Goal: Task Accomplishment & Management: Manage account settings

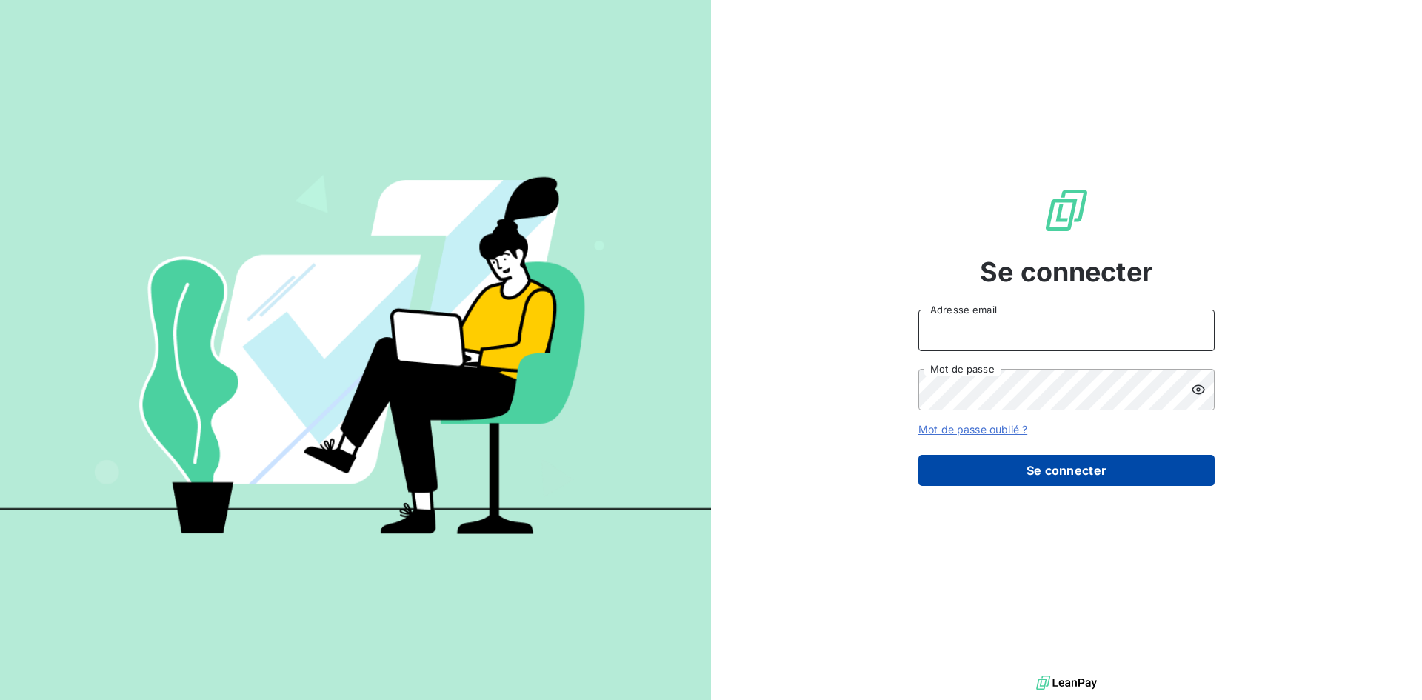
type input "[EMAIL_ADDRESS][DOMAIN_NAME]"
click at [1020, 479] on button "Se connecter" at bounding box center [1067, 470] width 296 height 31
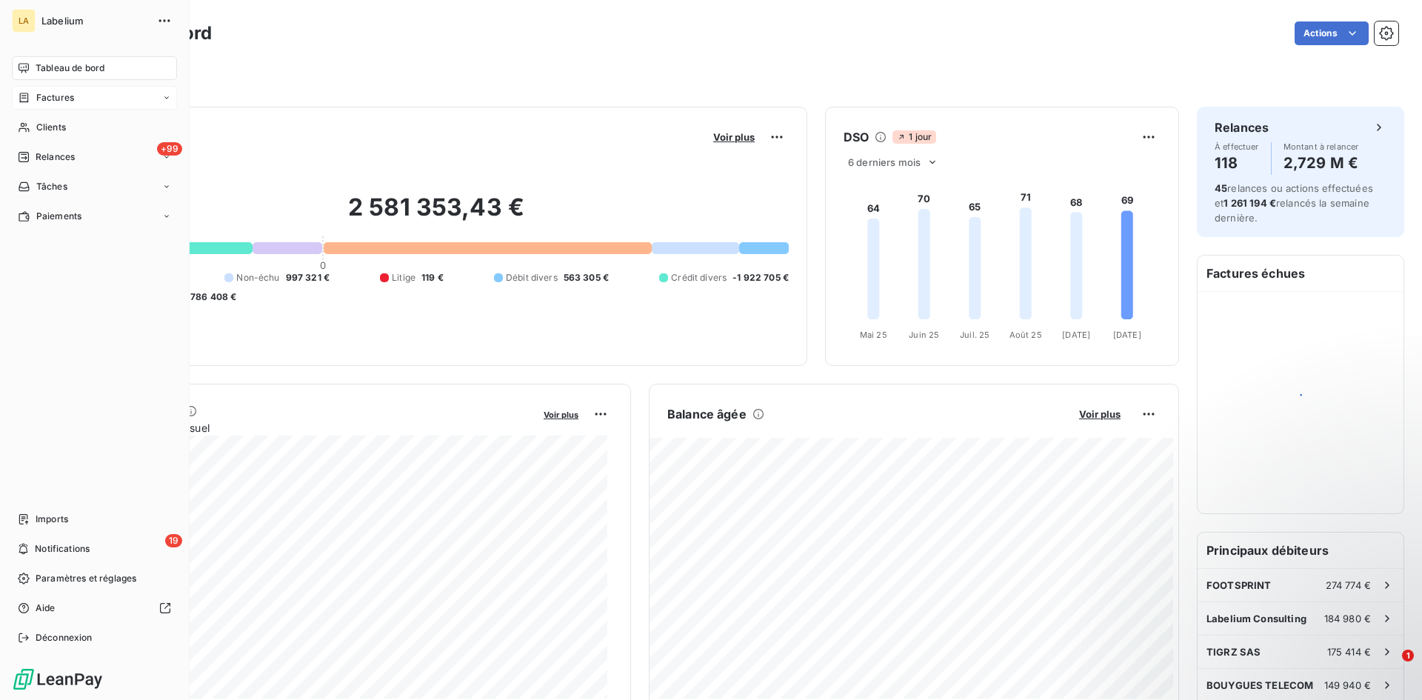
click at [24, 91] on div "Factures" at bounding box center [46, 97] width 56 height 13
click at [29, 96] on div "Factures" at bounding box center [46, 97] width 56 height 13
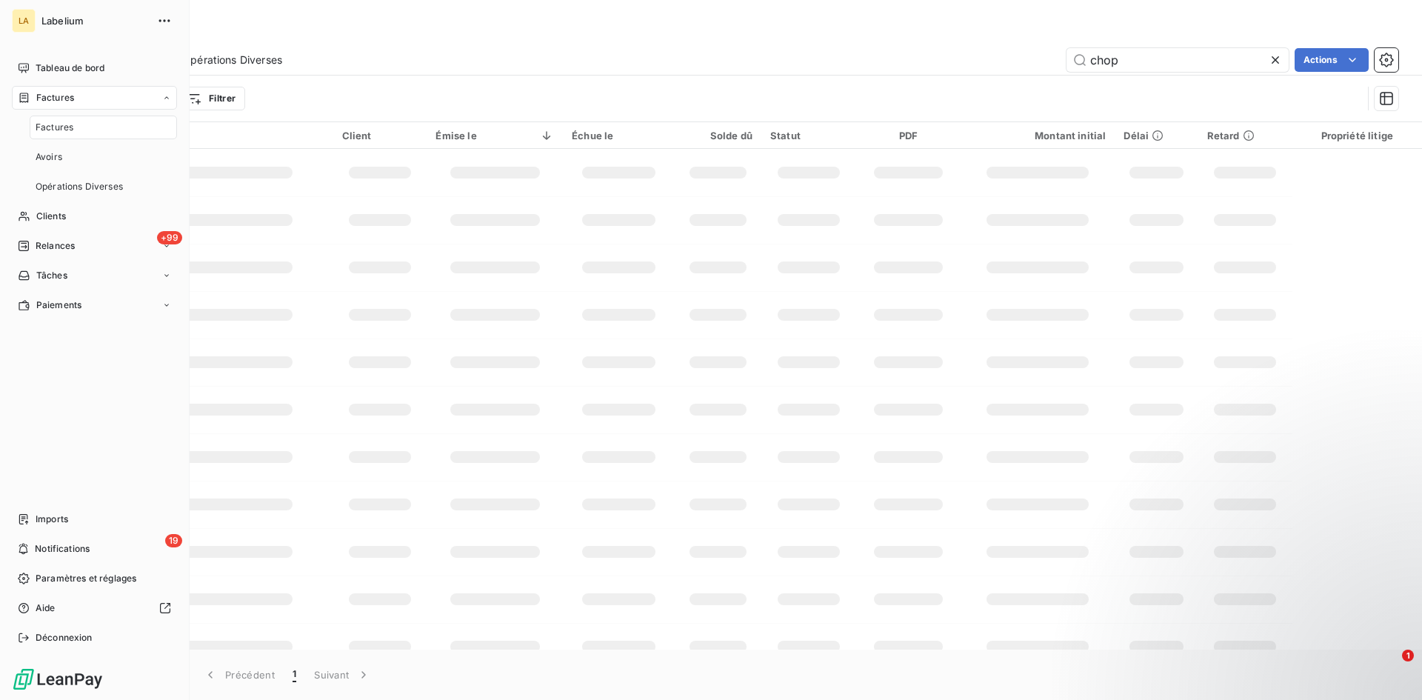
click at [80, 130] on div "Factures" at bounding box center [103, 128] width 147 height 24
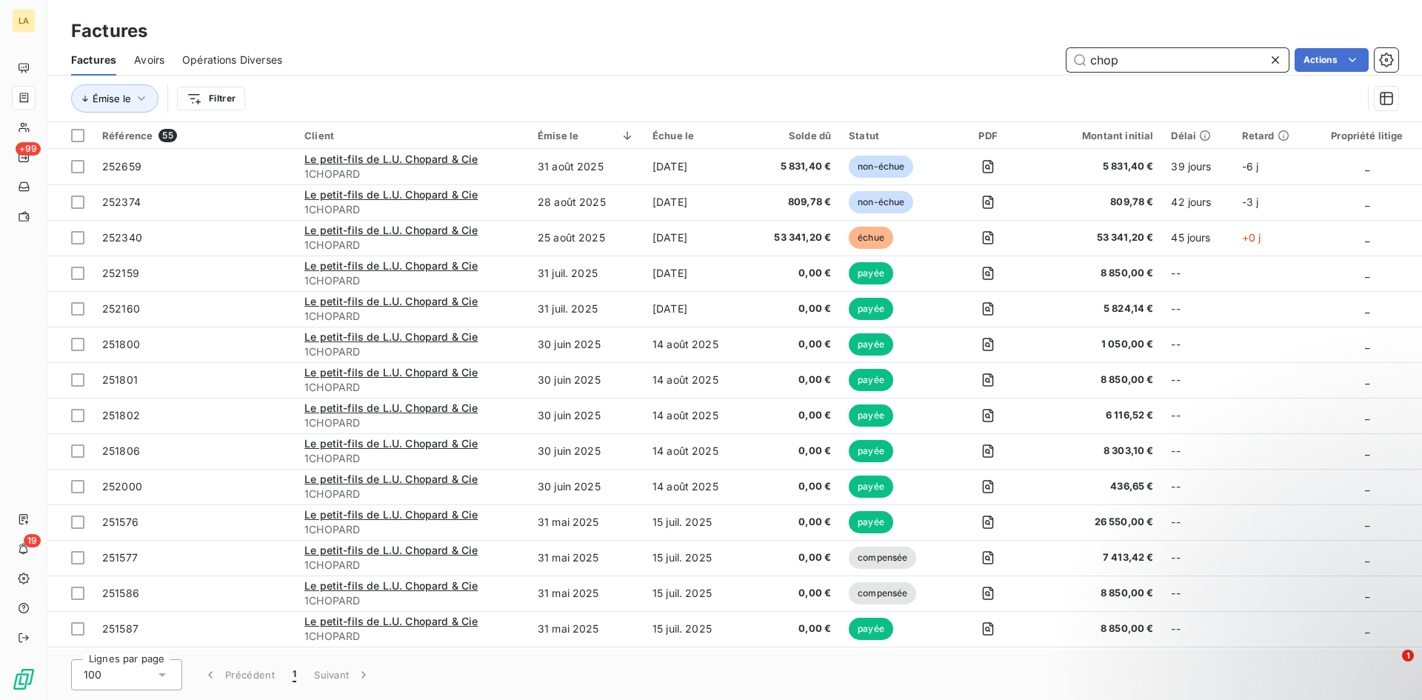
click at [1148, 59] on input "chop" at bounding box center [1178, 60] width 222 height 24
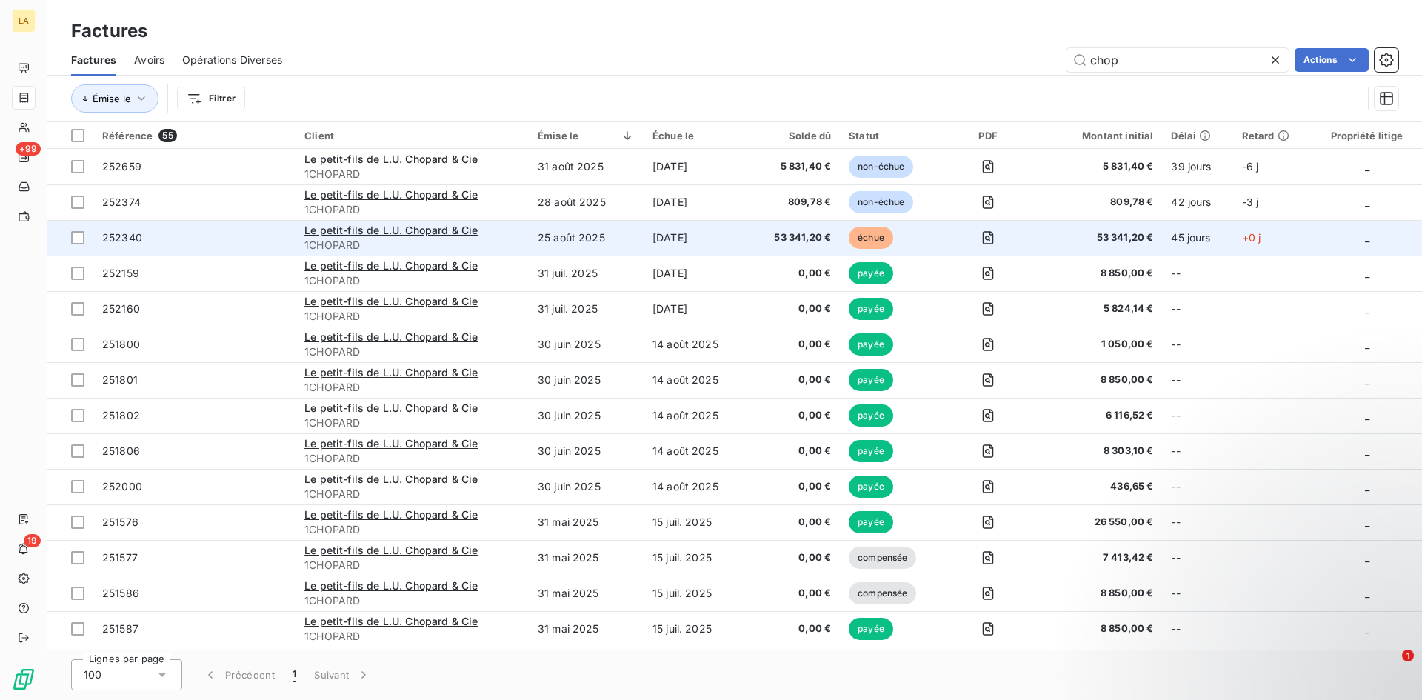
click at [209, 236] on span "252340" at bounding box center [194, 237] width 184 height 15
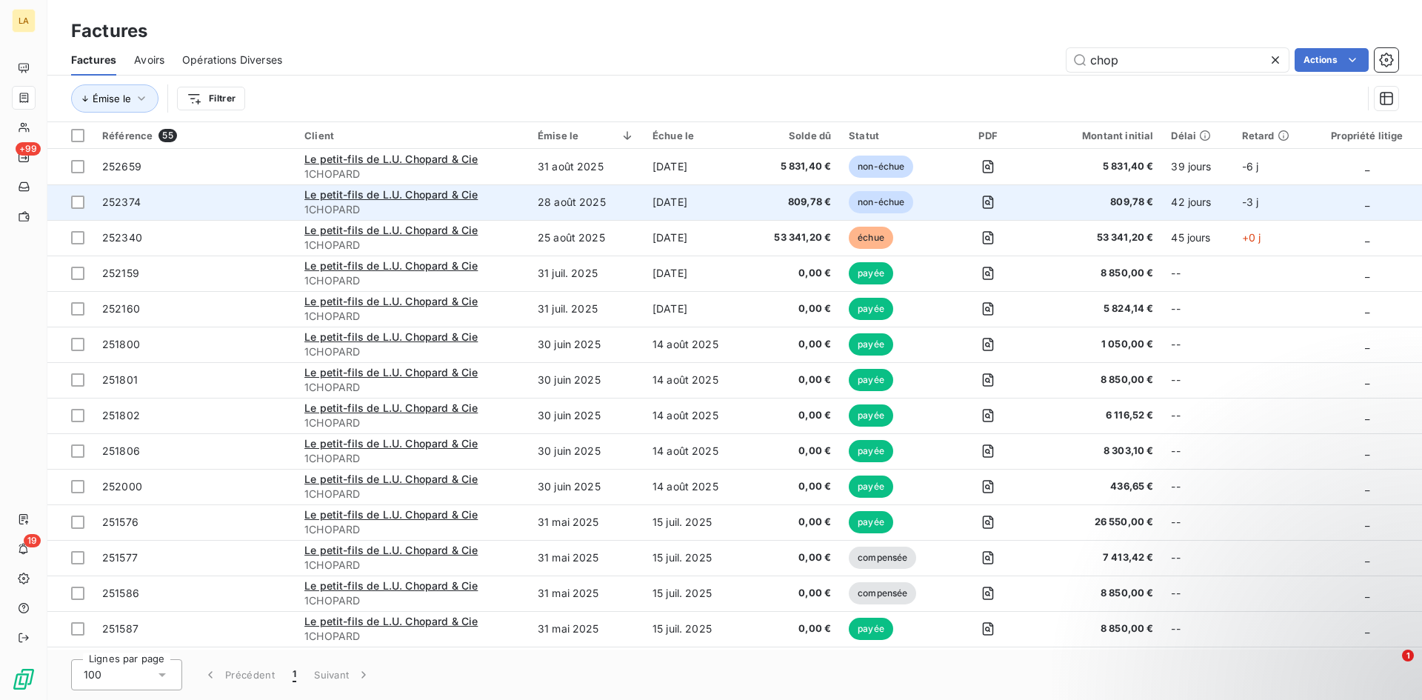
click at [144, 213] on td "252374" at bounding box center [194, 202] width 202 height 36
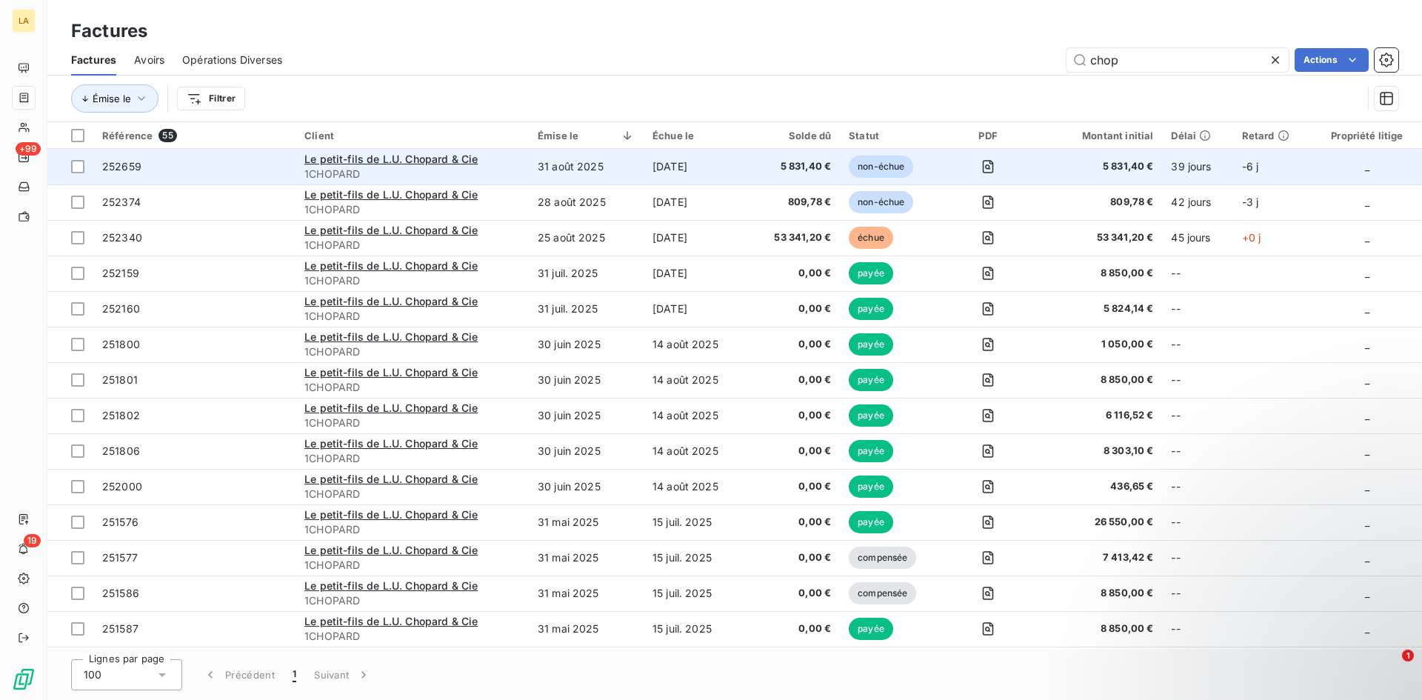
click at [224, 164] on span "252659" at bounding box center [194, 166] width 184 height 15
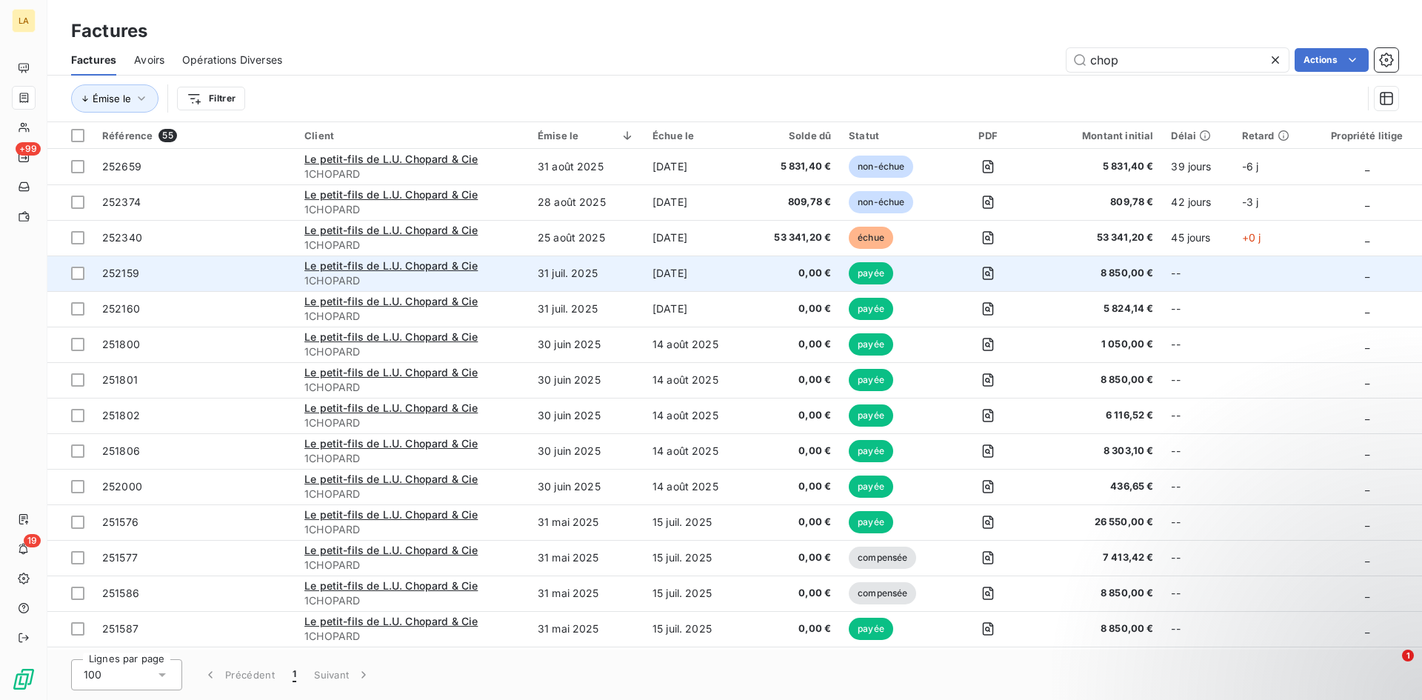
click at [272, 287] on td "252159" at bounding box center [194, 274] width 202 height 36
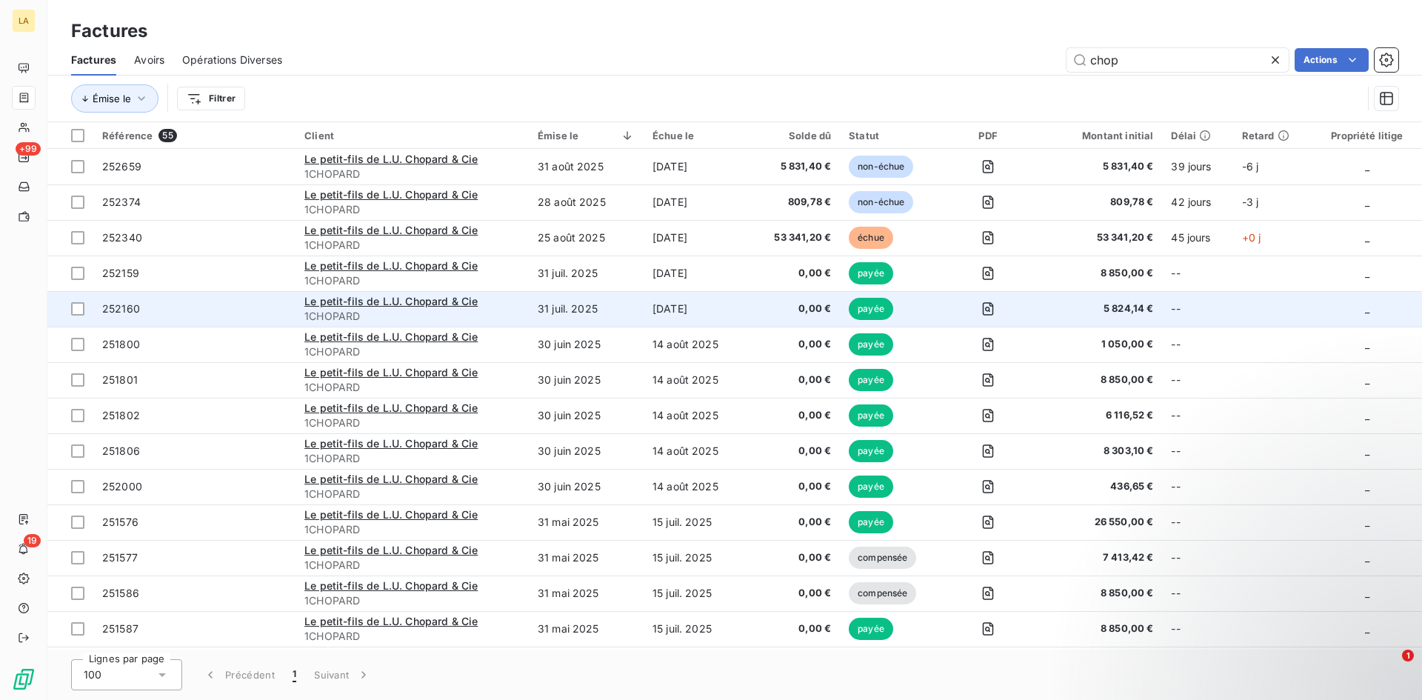
click at [255, 313] on span "252160" at bounding box center [194, 308] width 184 height 15
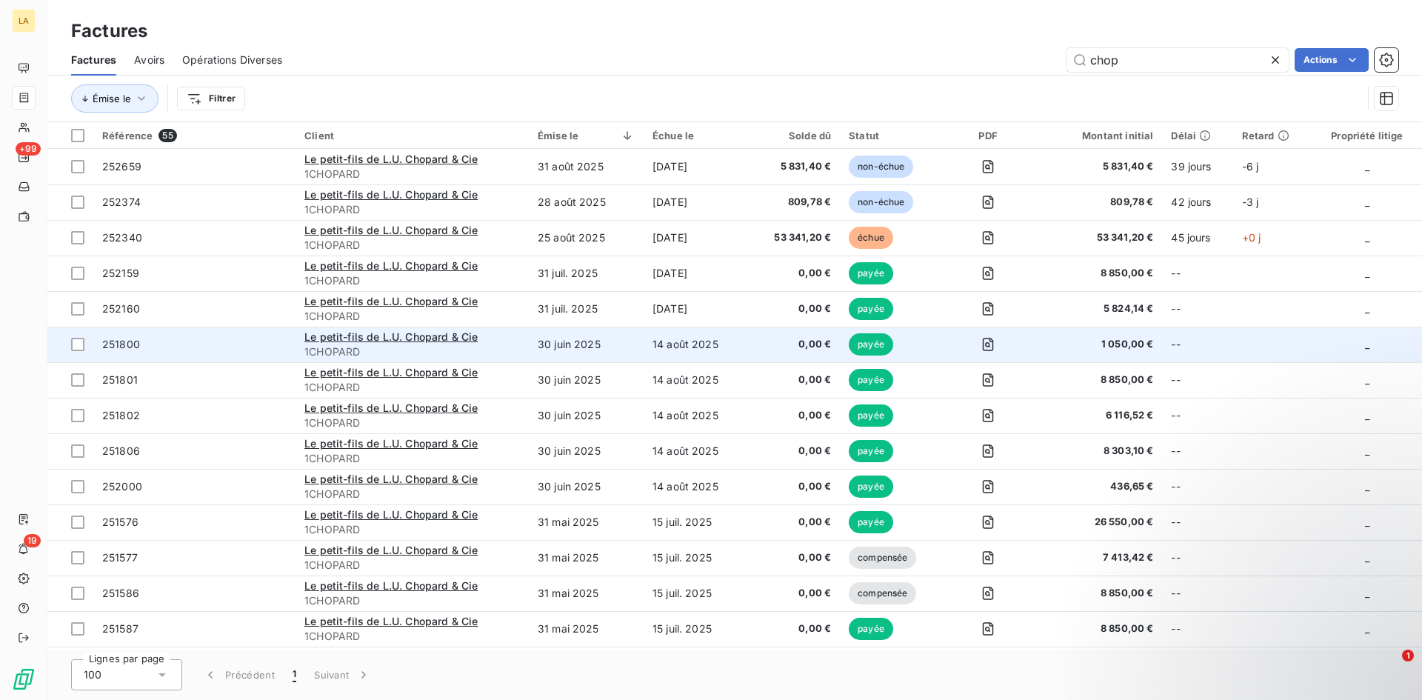
click at [233, 341] on span "251800" at bounding box center [194, 344] width 184 height 15
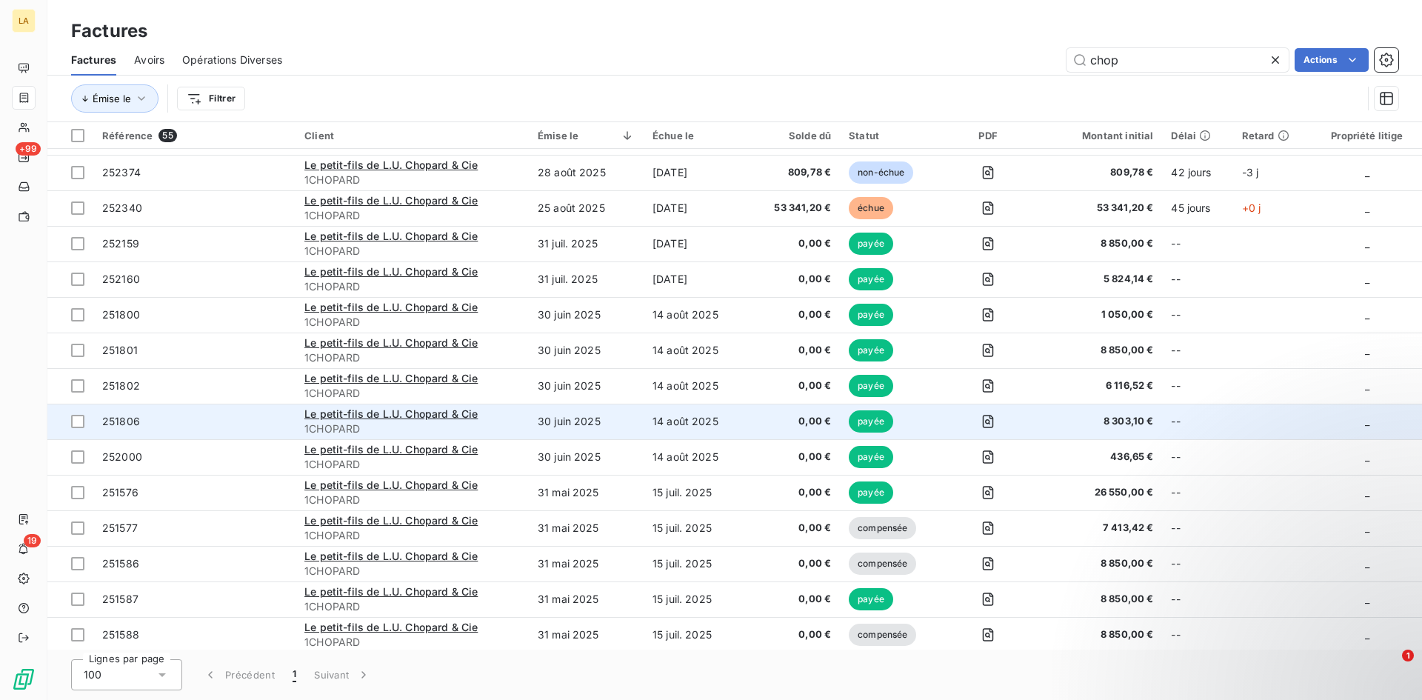
scroll to position [13, 0]
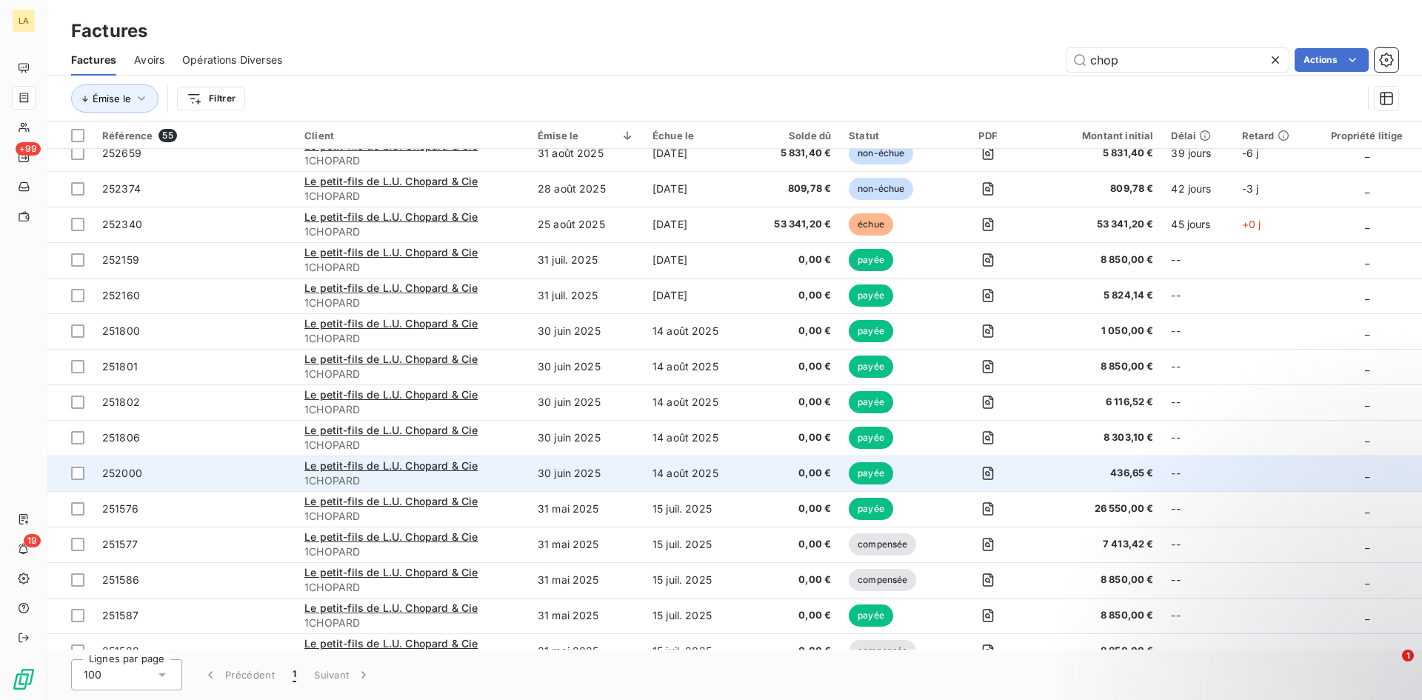
click at [253, 461] on td "252000" at bounding box center [194, 474] width 202 height 36
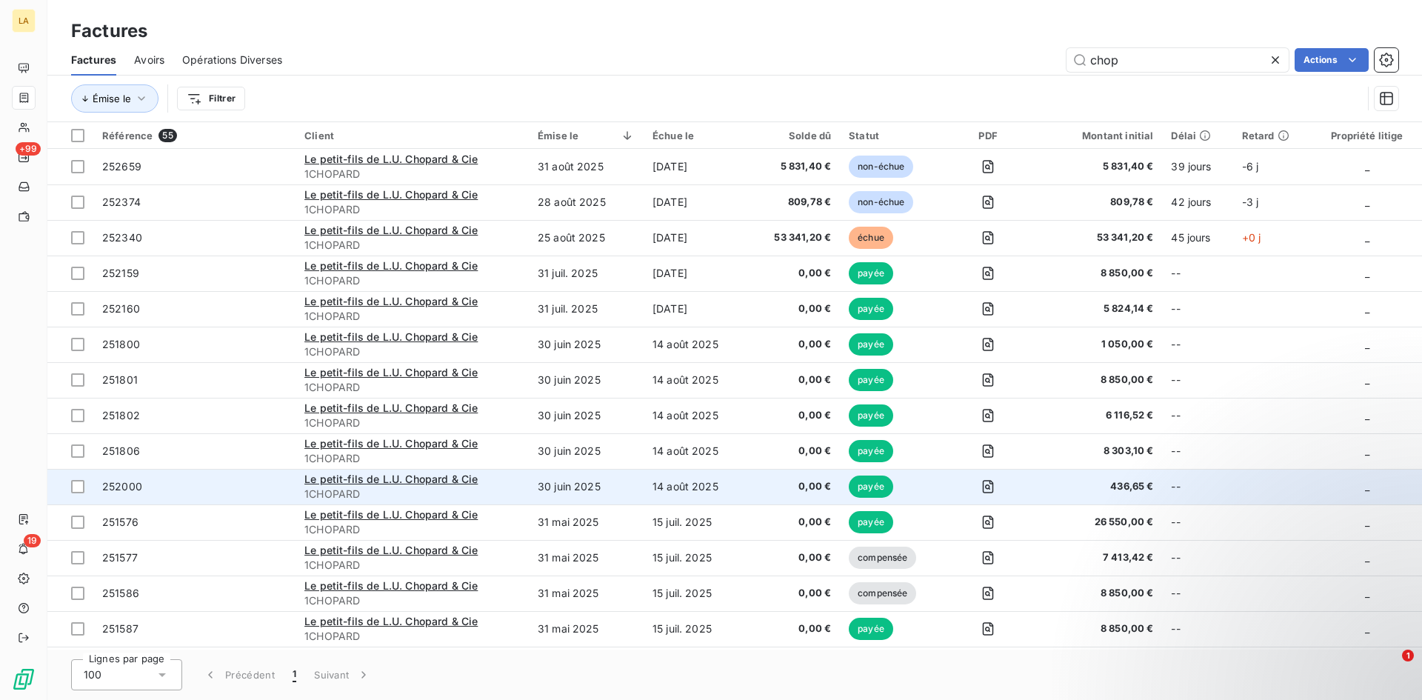
click at [208, 491] on span "252000" at bounding box center [194, 486] width 184 height 15
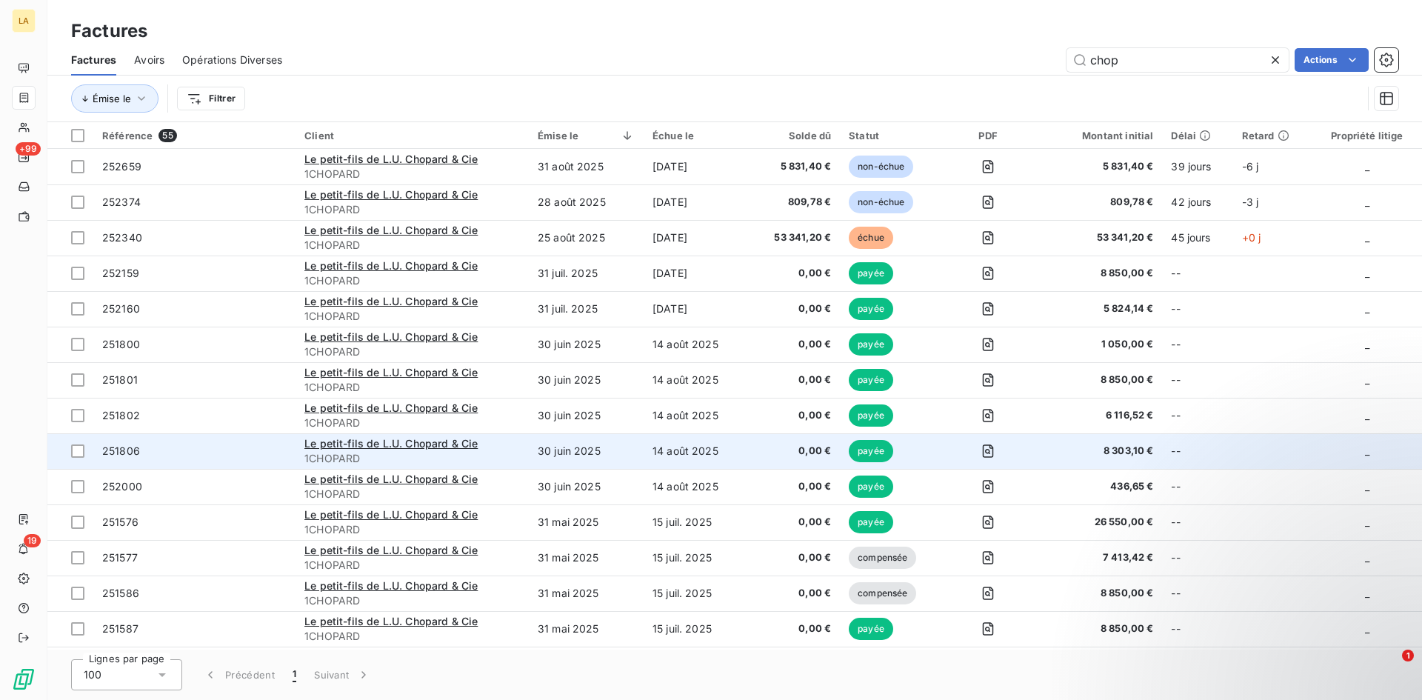
click at [214, 446] on span "251806" at bounding box center [194, 451] width 184 height 15
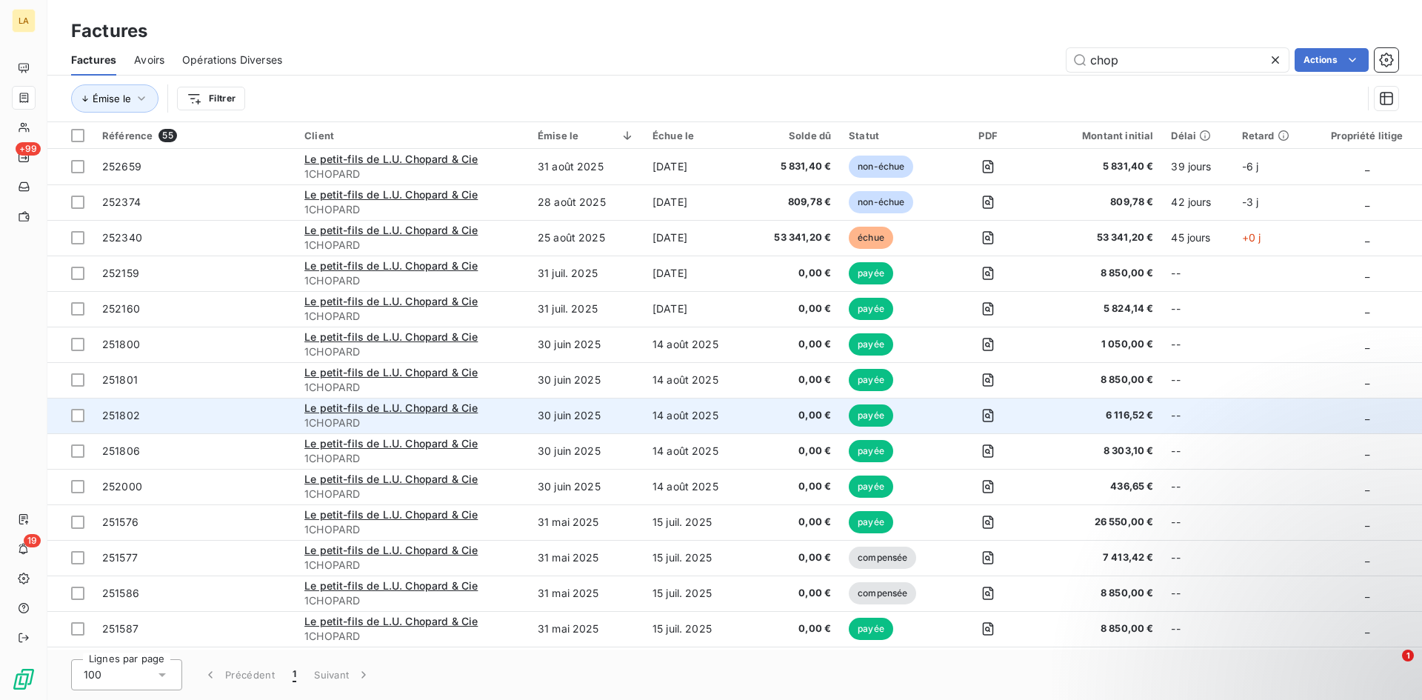
click at [168, 415] on span "251802" at bounding box center [194, 415] width 184 height 15
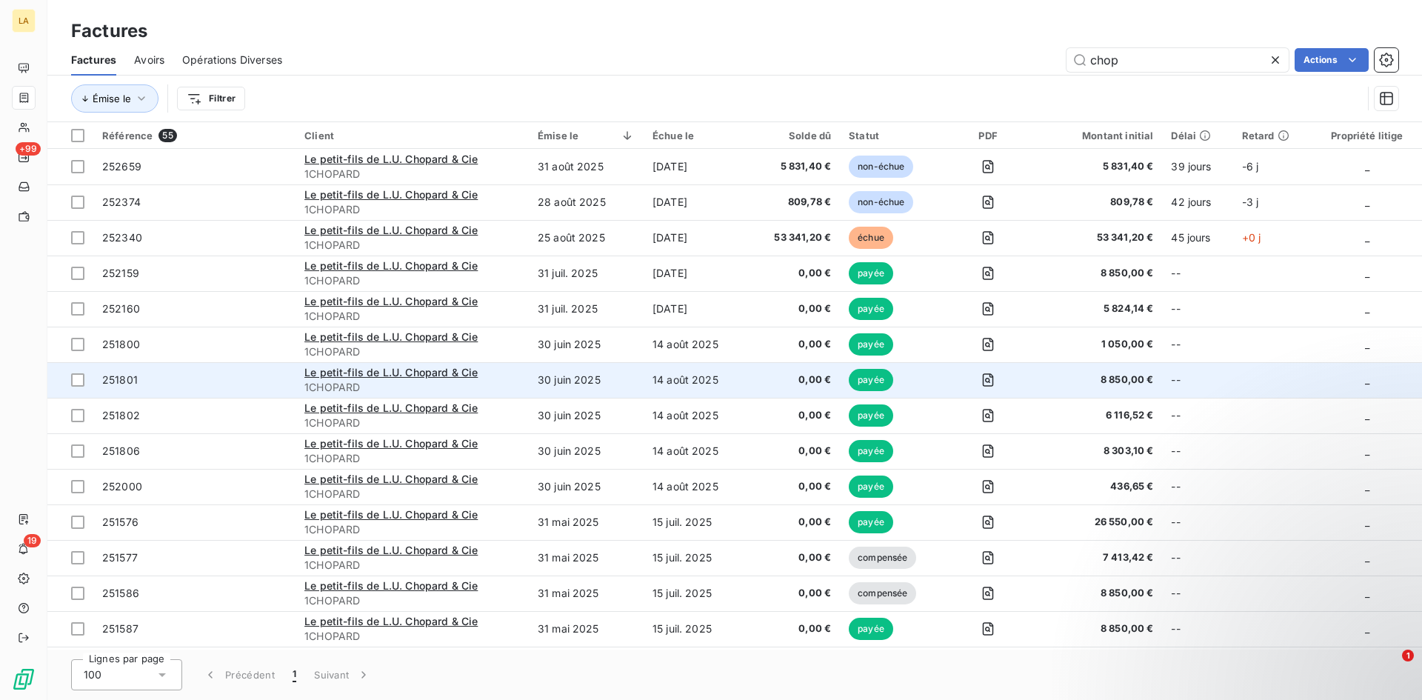
click at [189, 389] on td "251801" at bounding box center [194, 380] width 202 height 36
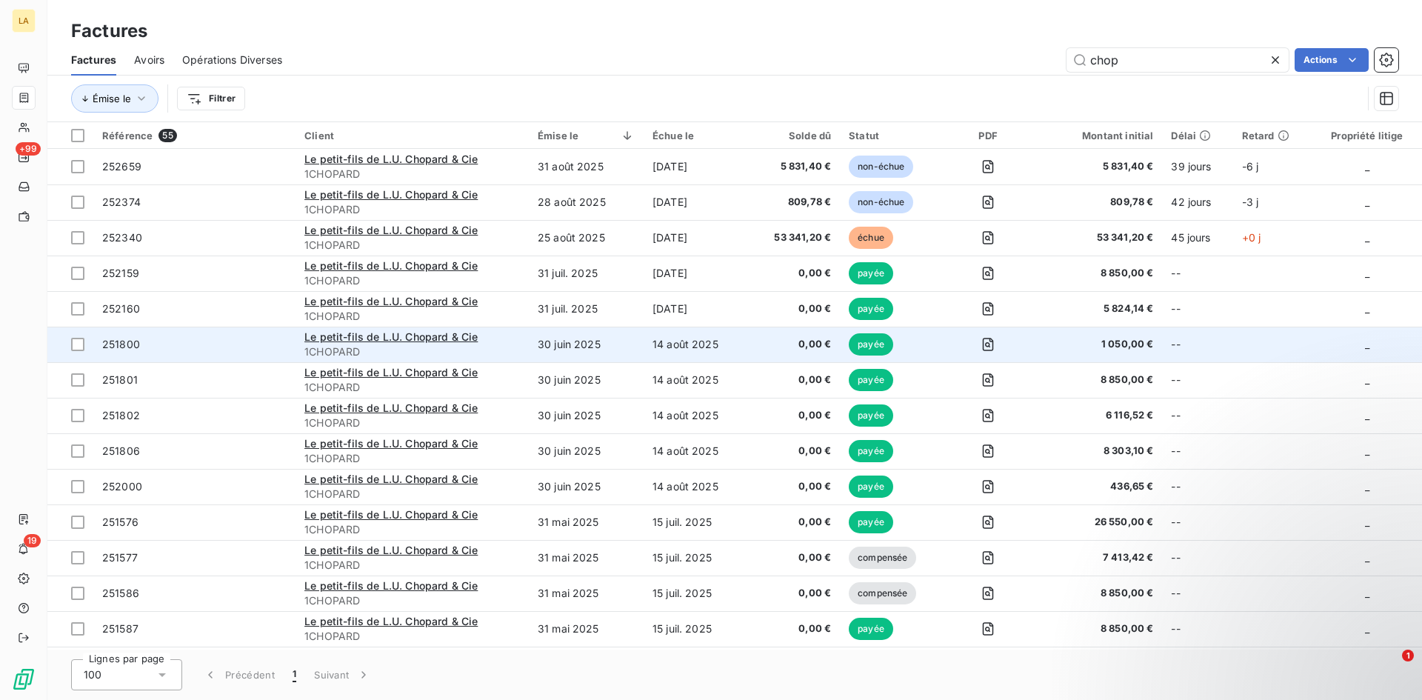
click at [218, 339] on span "251800" at bounding box center [194, 344] width 184 height 15
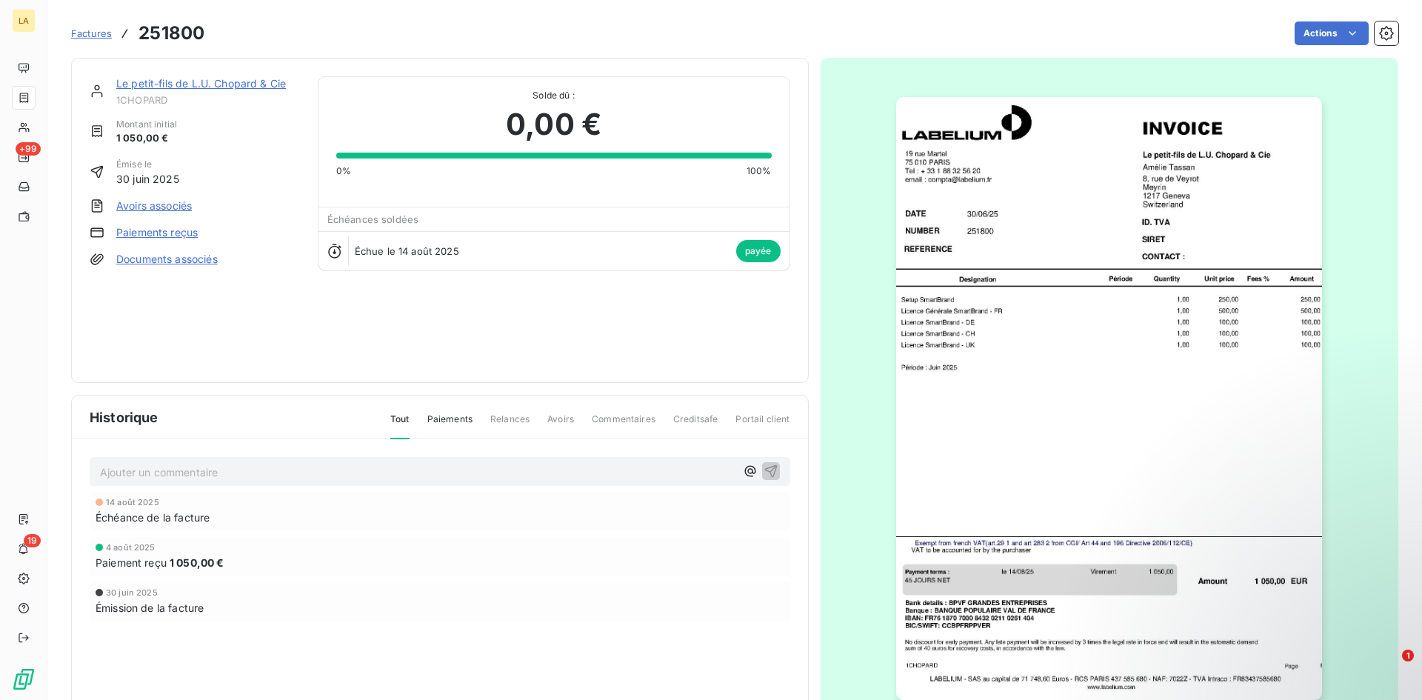
scroll to position [64, 0]
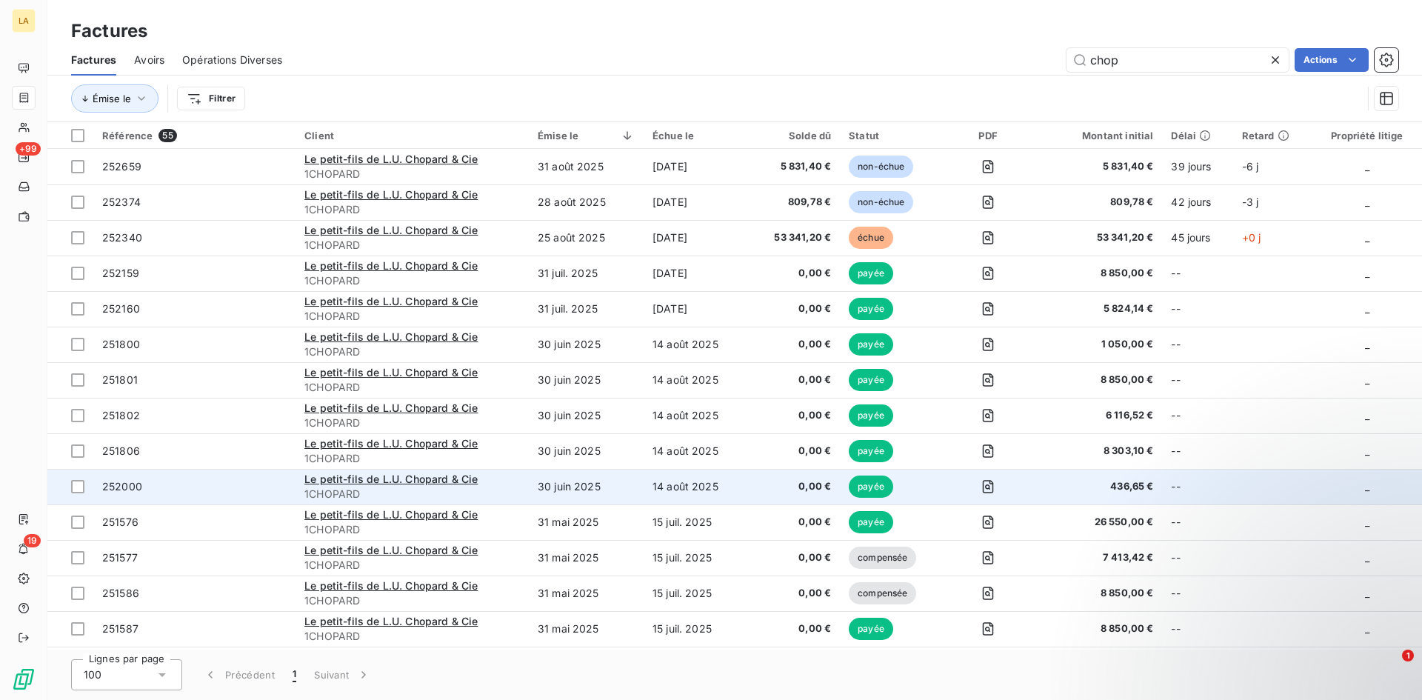
click at [255, 495] on td "252000" at bounding box center [194, 487] width 202 height 36
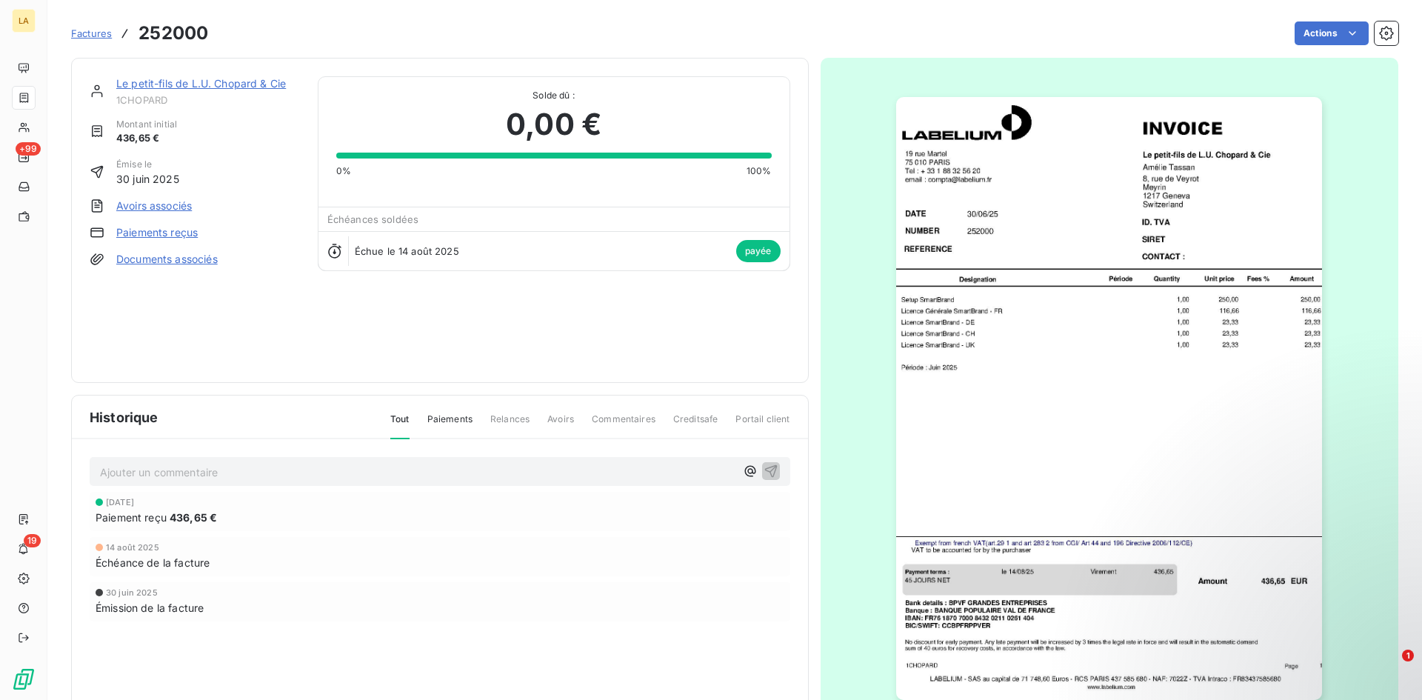
scroll to position [64, 0]
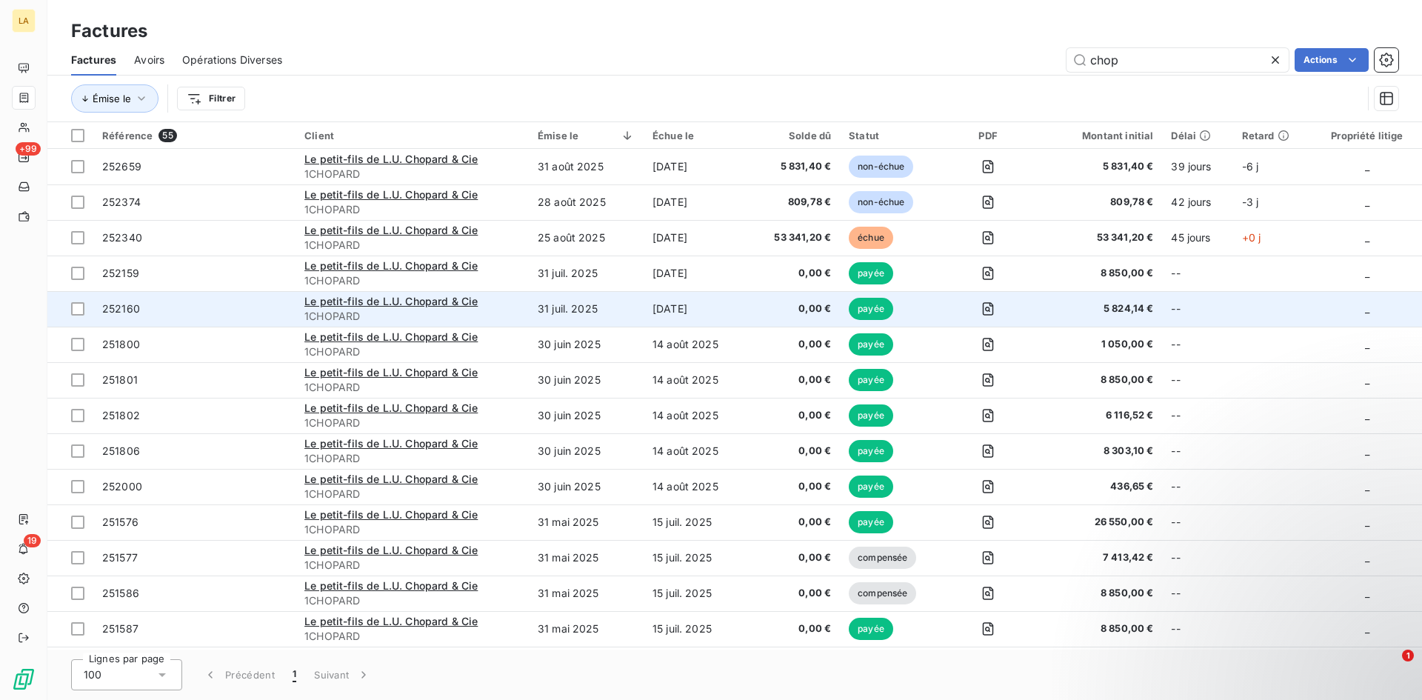
click at [218, 313] on span "252160" at bounding box center [194, 308] width 184 height 15
click at [223, 316] on td "252160" at bounding box center [194, 309] width 202 height 36
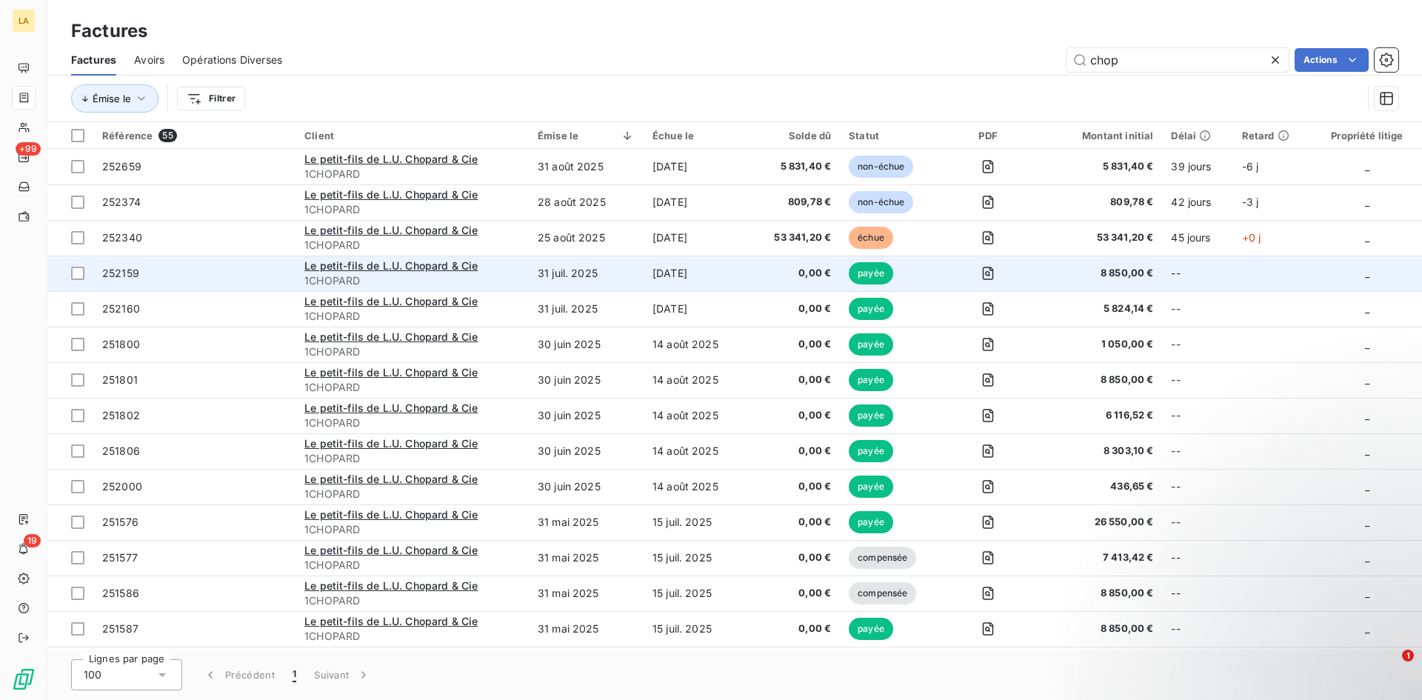
click at [221, 260] on td "252159" at bounding box center [194, 274] width 202 height 36
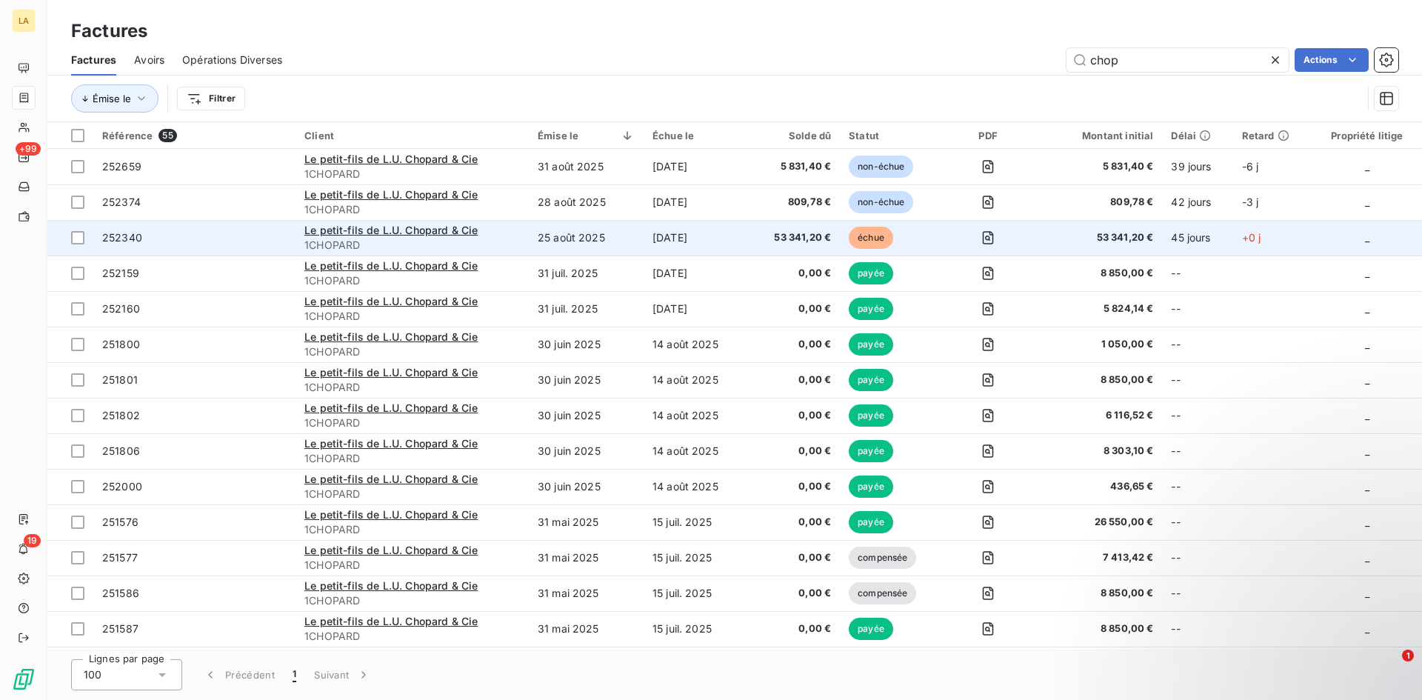
click at [207, 243] on span "252340" at bounding box center [194, 237] width 184 height 15
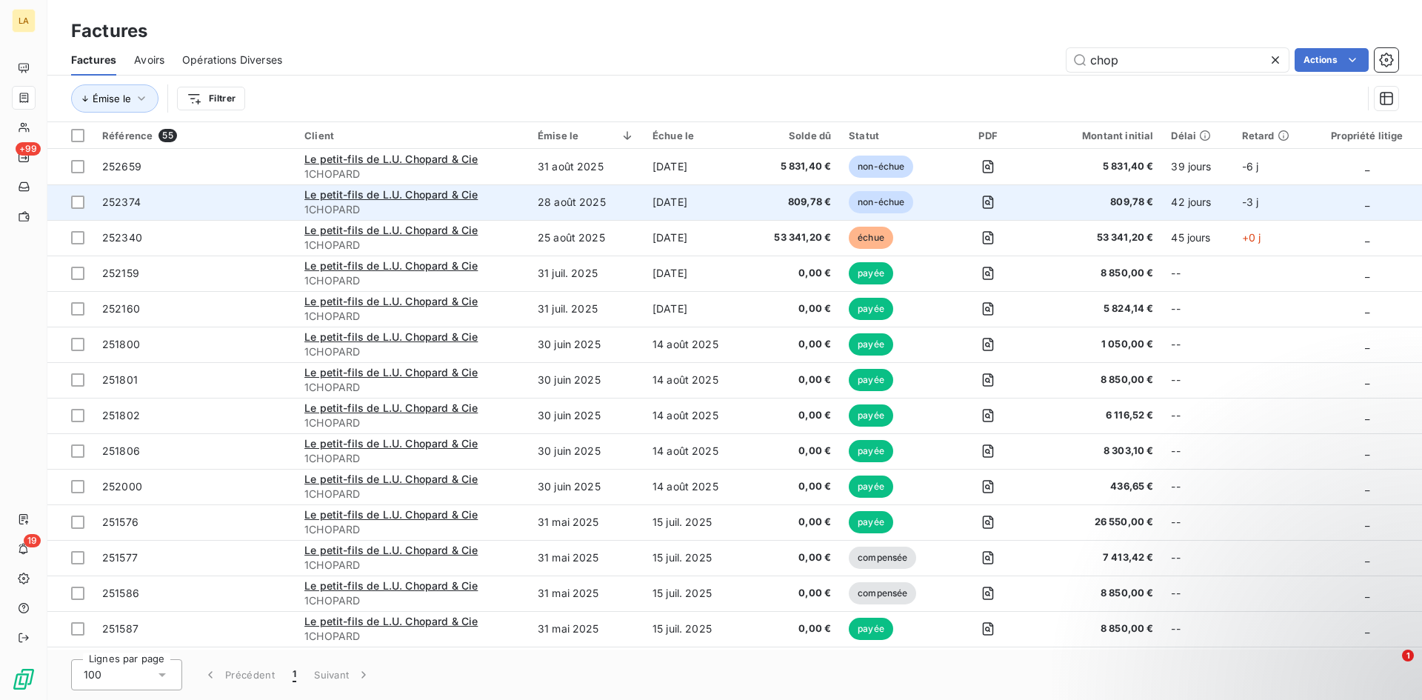
click at [193, 218] on td "252374" at bounding box center [194, 202] width 202 height 36
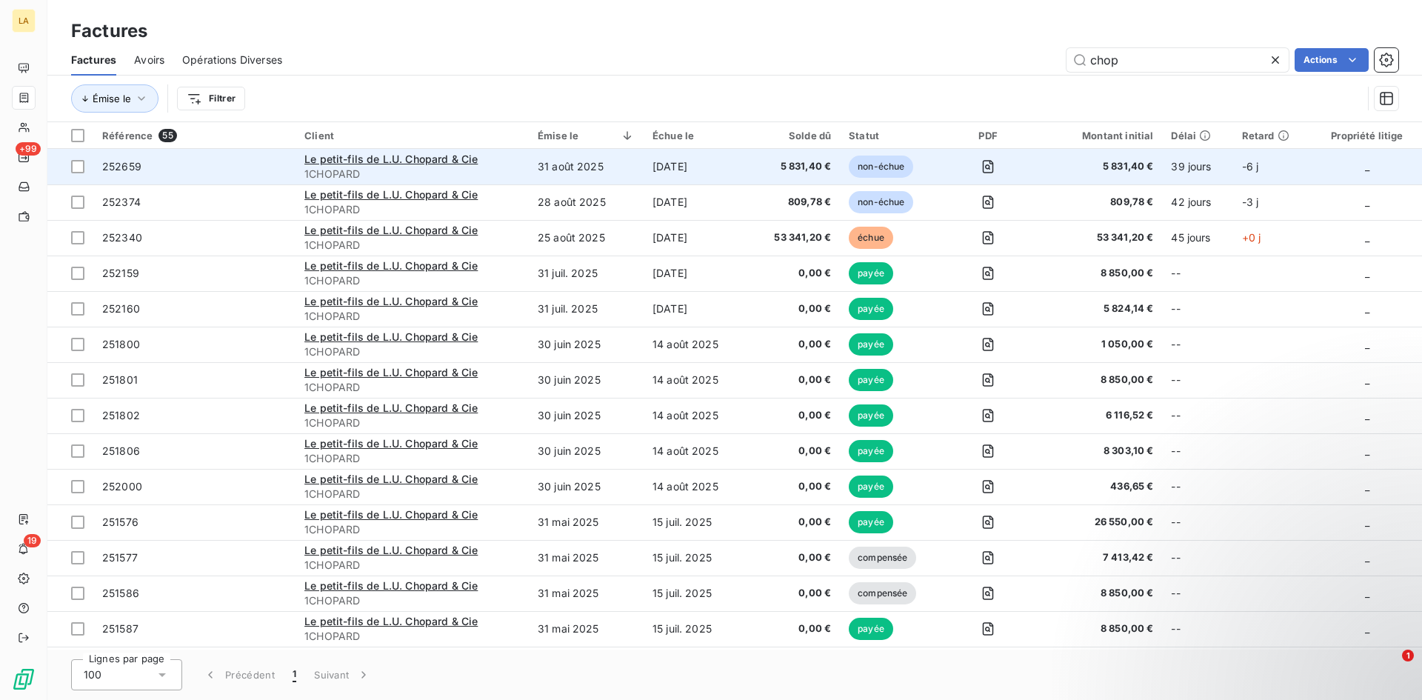
click at [230, 179] on td "252659" at bounding box center [194, 167] width 202 height 36
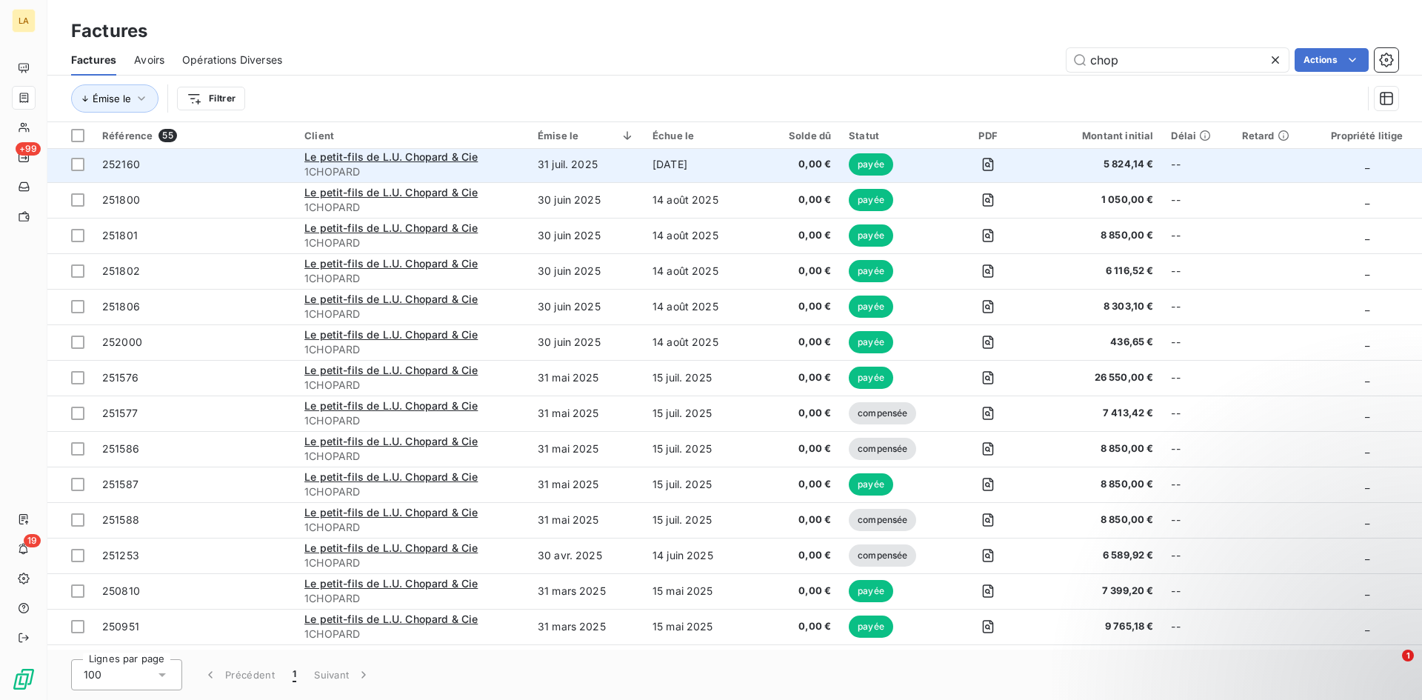
scroll to position [152, 0]
